Goal: Transaction & Acquisition: Purchase product/service

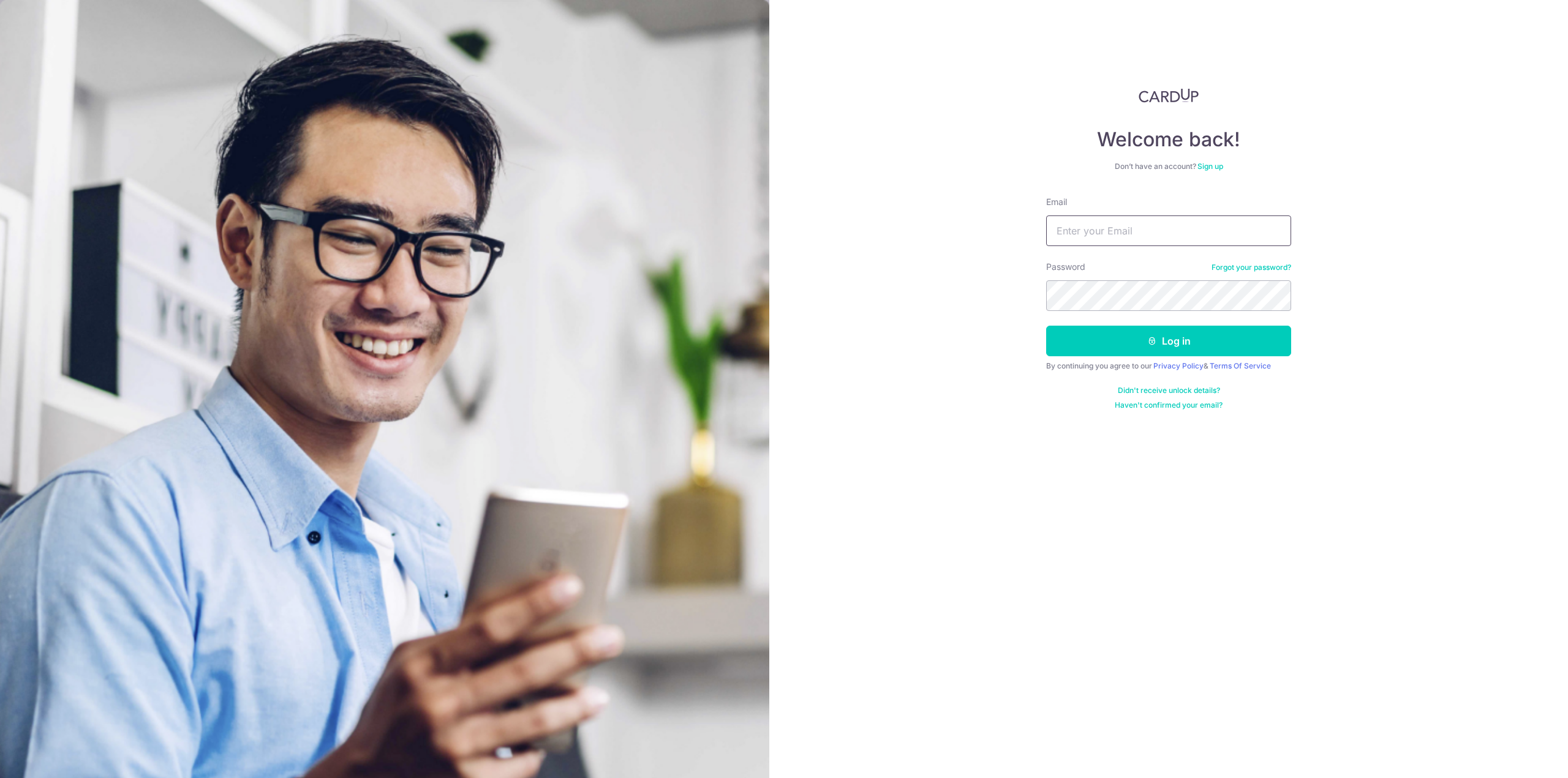
click at [1150, 232] on input "Email" at bounding box center [1168, 231] width 245 height 31
type input "[PERSON_NAME][EMAIL_ADDRESS][DOMAIN_NAME]"
click at [1046, 326] on button "Log in" at bounding box center [1168, 341] width 245 height 31
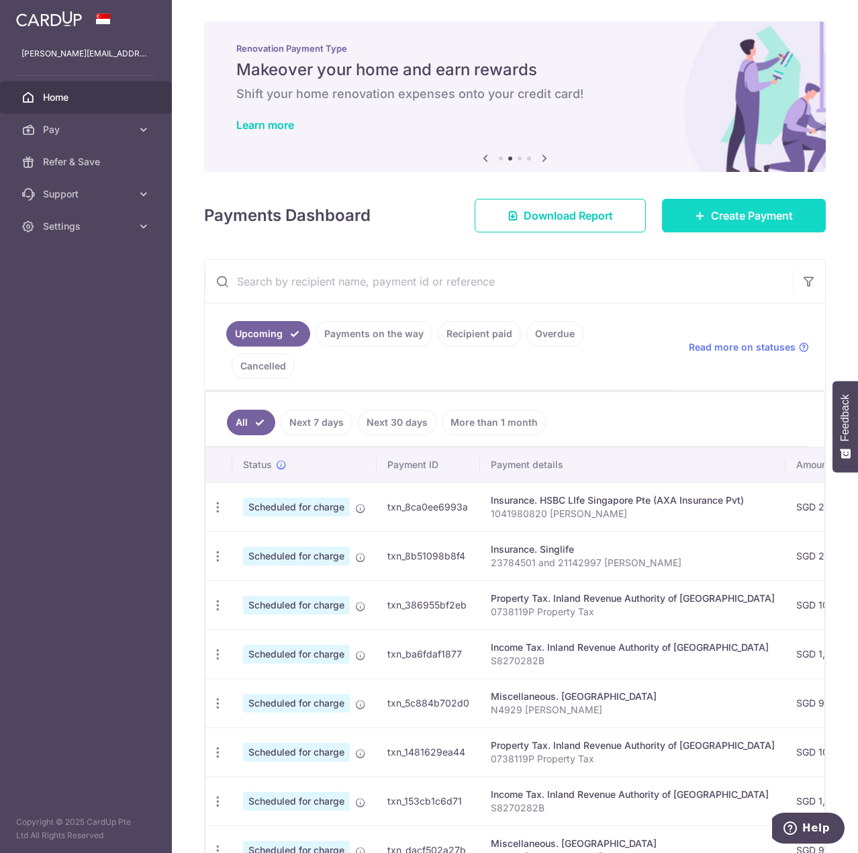
click at [711, 209] on span "Create Payment" at bounding box center [752, 215] width 82 height 16
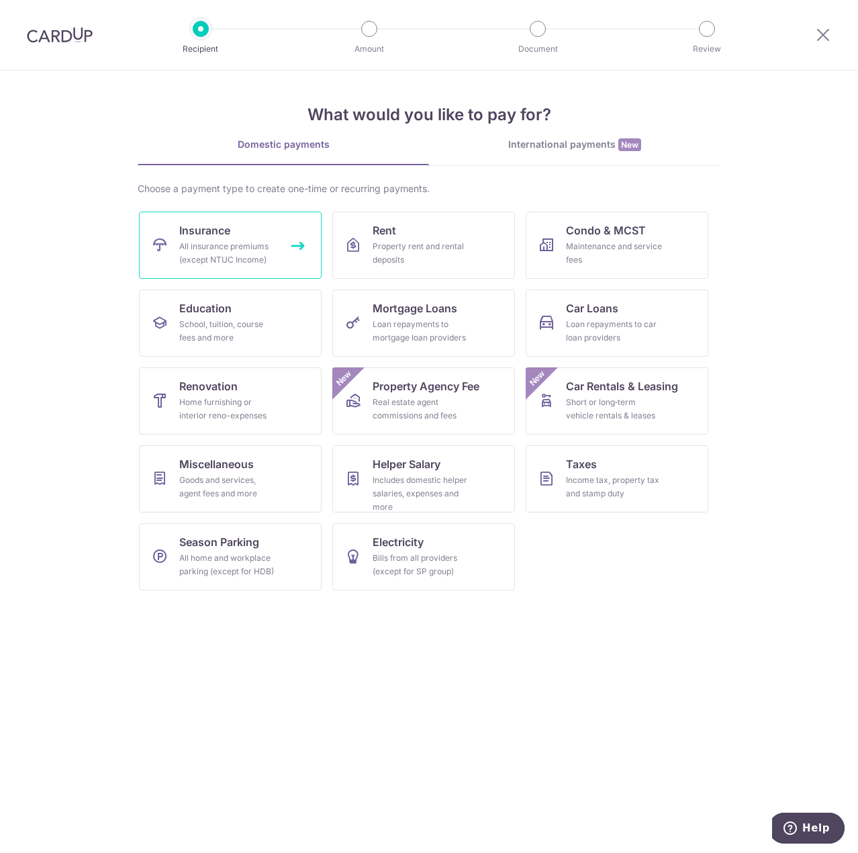
click at [248, 244] on div "All insurance premiums (except NTUC Income)" at bounding box center [227, 253] width 97 height 27
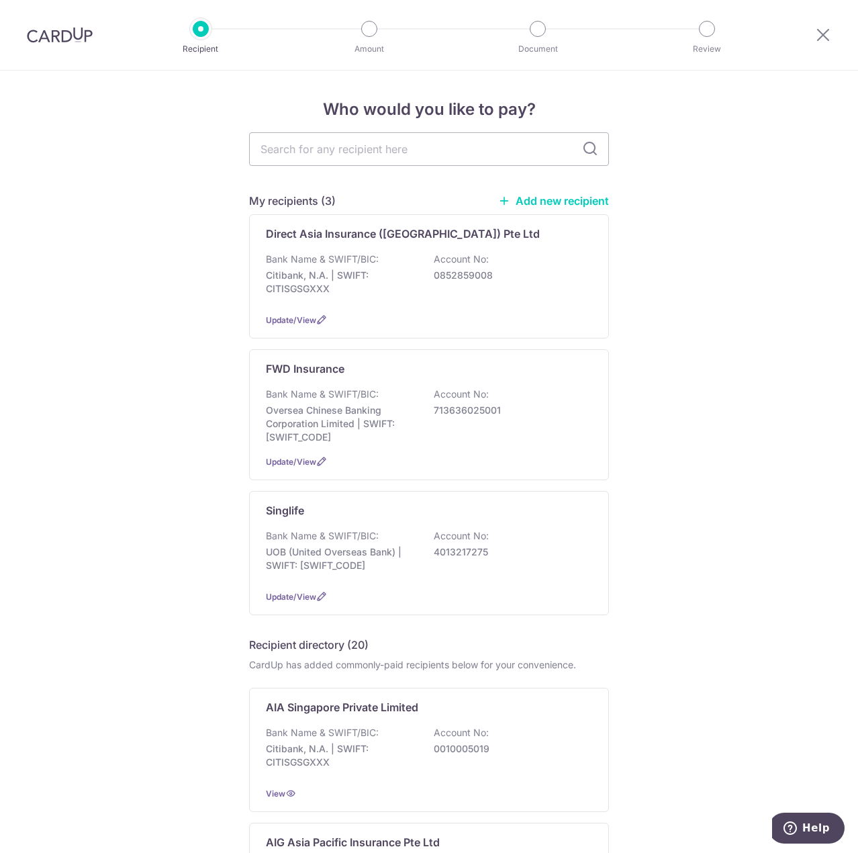
click at [375, 543] on div "Bank Name & SWIFT/BIC: UOB (United Overseas Bank) | SWIFT: UOVBSGSGXXX Account …" at bounding box center [429, 554] width 326 height 50
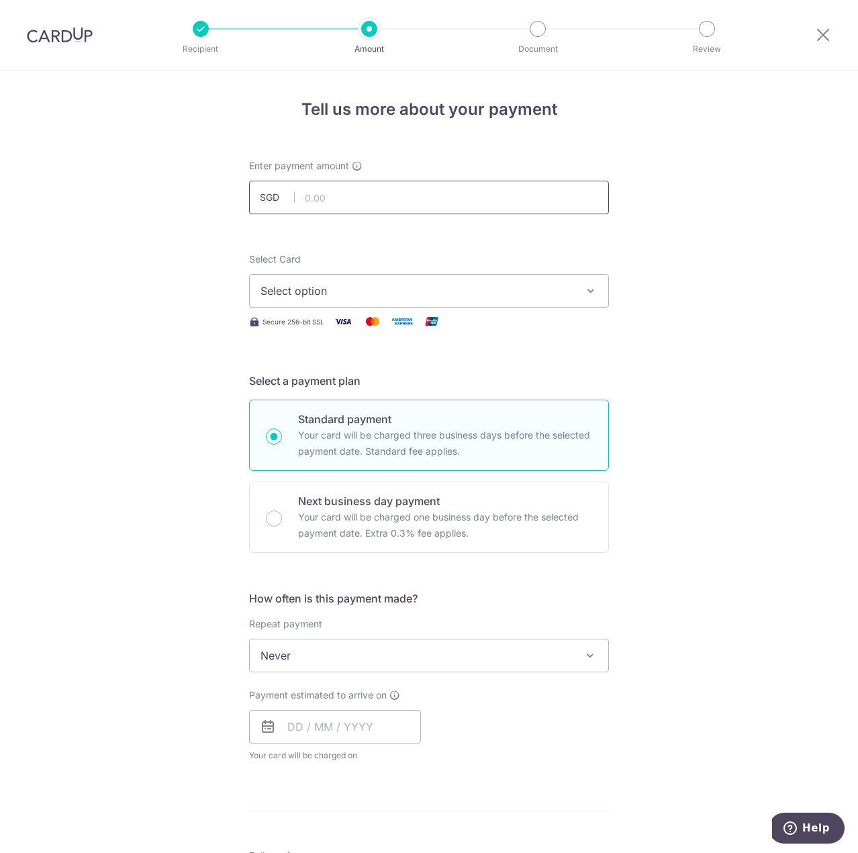
click at [316, 195] on input "text" at bounding box center [429, 198] width 360 height 34
click at [329, 196] on input "text" at bounding box center [429, 198] width 360 height 34
type input "2,246.00"
drag, startPoint x: 197, startPoint y: 456, endPoint x: 174, endPoint y: 452, distance: 23.8
click at [197, 458] on div "Tell us more about your payment Enter payment amount SGD 2,246.00 2246.00 Selec…" at bounding box center [429, 678] width 858 height 1215
